Goal: Register for event/course

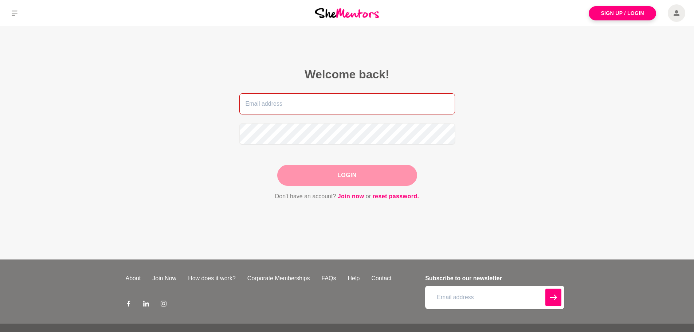
type input "[EMAIL_ADDRESS][DOMAIN_NAME]"
click at [356, 182] on div "Login" at bounding box center [347, 175] width 140 height 21
click at [358, 180] on button "Login" at bounding box center [347, 175] width 140 height 21
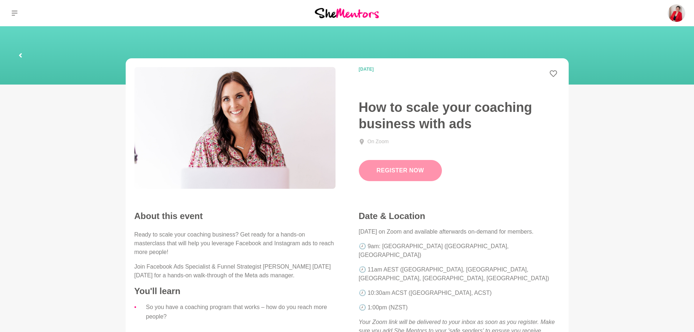
click at [403, 172] on link "Register Now" at bounding box center [400, 170] width 83 height 21
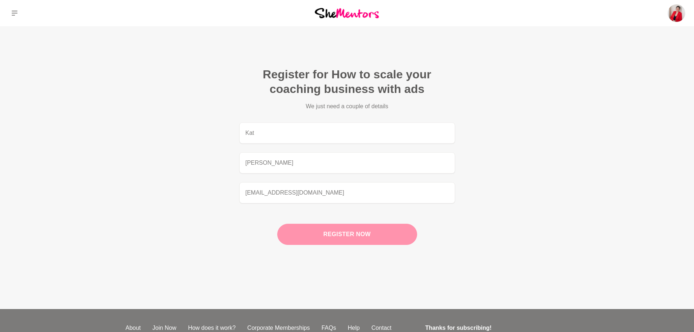
click at [384, 244] on button "Register now" at bounding box center [347, 234] width 140 height 21
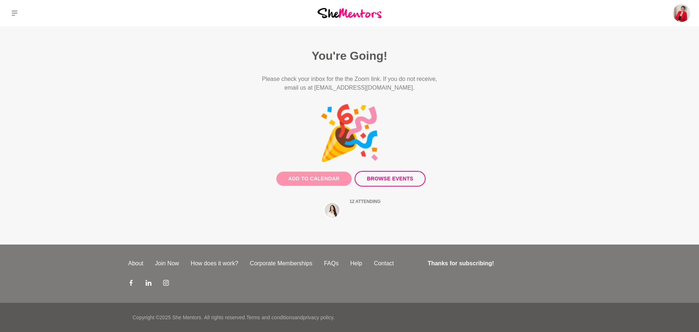
click at [313, 176] on button "Add to Calendar" at bounding box center [314, 179] width 75 height 14
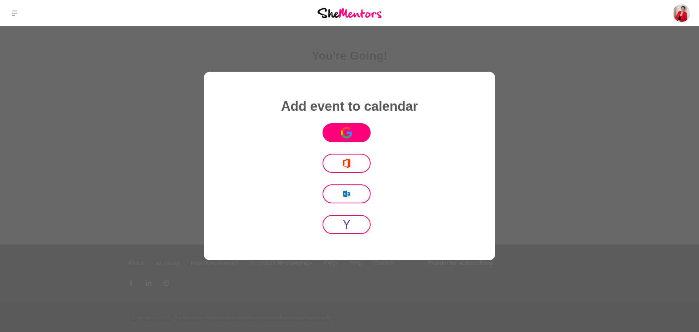
click at [356, 137] on button "Icon Mafia" at bounding box center [347, 132] width 48 height 19
click at [128, 118] on div at bounding box center [349, 166] width 699 height 332
